Goal: Navigation & Orientation: Find specific page/section

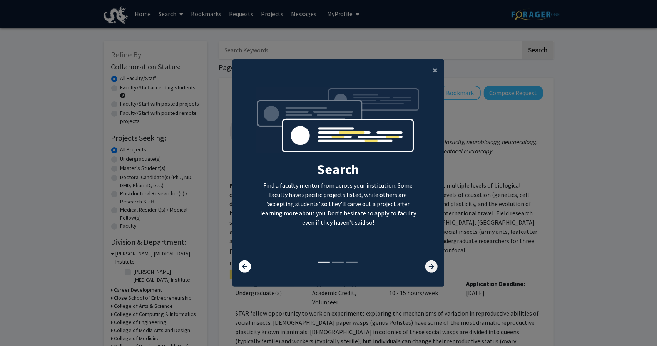
click at [426, 267] on icon at bounding box center [432, 266] width 12 height 12
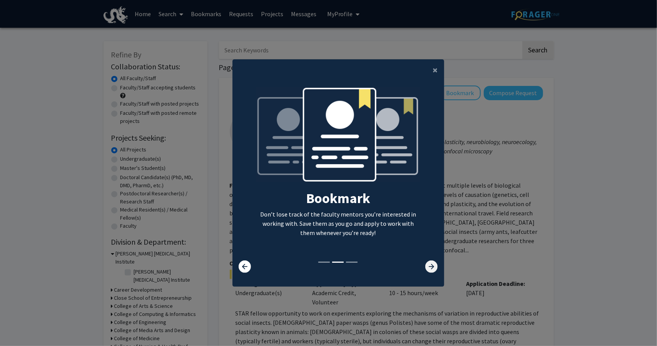
click at [426, 267] on icon at bounding box center [432, 266] width 12 height 12
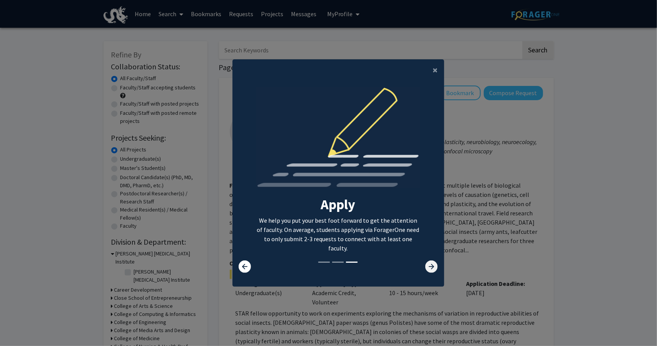
click at [426, 267] on icon at bounding box center [432, 266] width 12 height 12
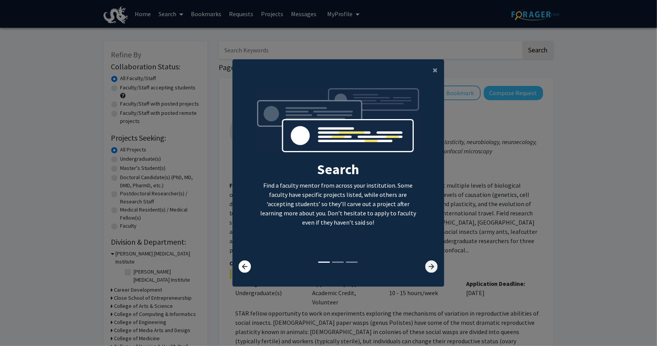
click at [426, 267] on icon at bounding box center [432, 266] width 12 height 12
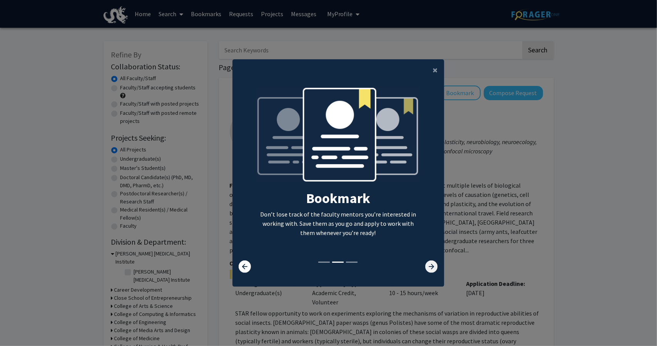
click at [426, 267] on icon at bounding box center [432, 266] width 12 height 12
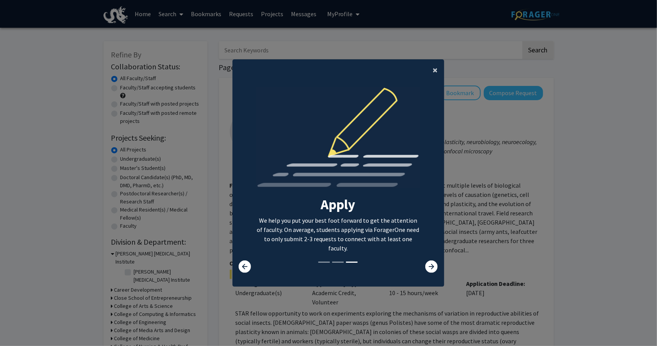
click at [433, 70] on span "×" at bounding box center [435, 70] width 5 height 12
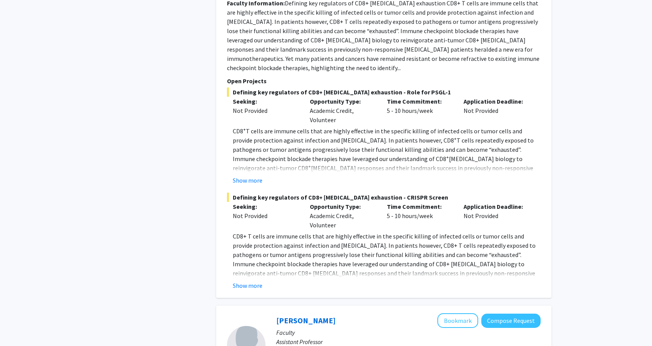
scroll to position [1313, 0]
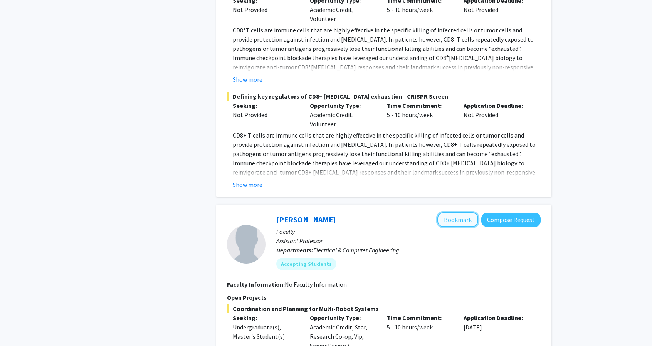
drag, startPoint x: 655, startPoint y: 113, endPoint x: 446, endPoint y: 191, distance: 223.0
click at [446, 212] on button "Bookmark" at bounding box center [457, 219] width 41 height 15
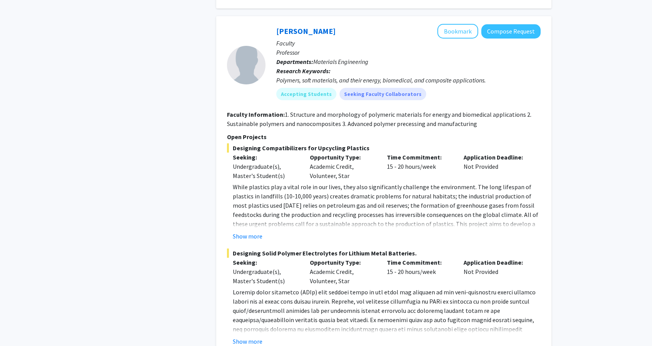
scroll to position [0, 0]
